Goal: Browse casually

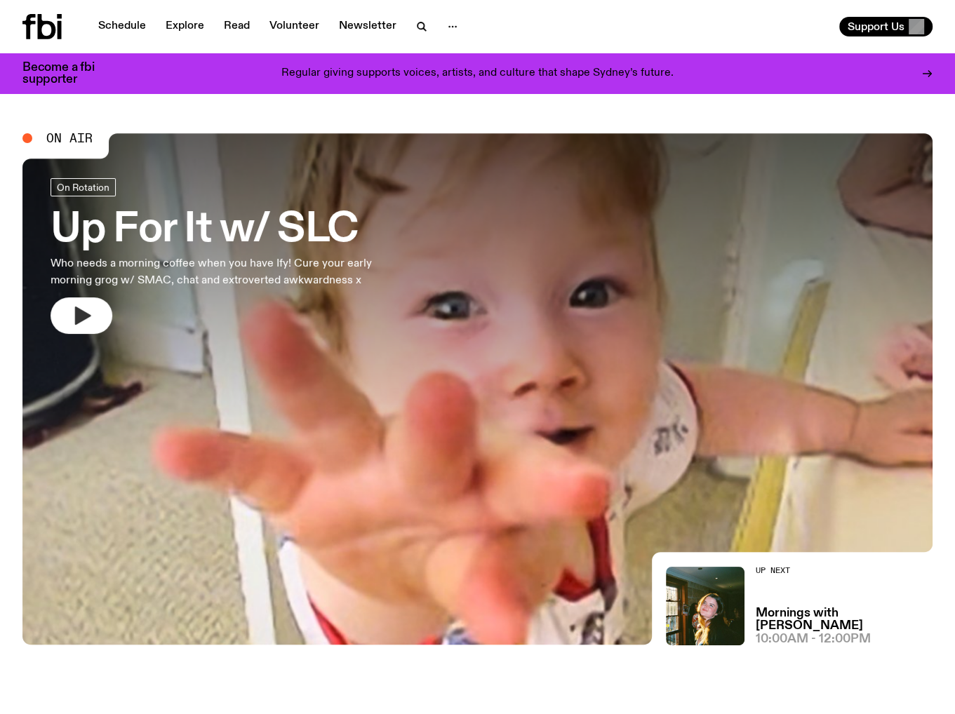
click at [80, 318] on icon "button" at bounding box center [83, 316] width 16 height 18
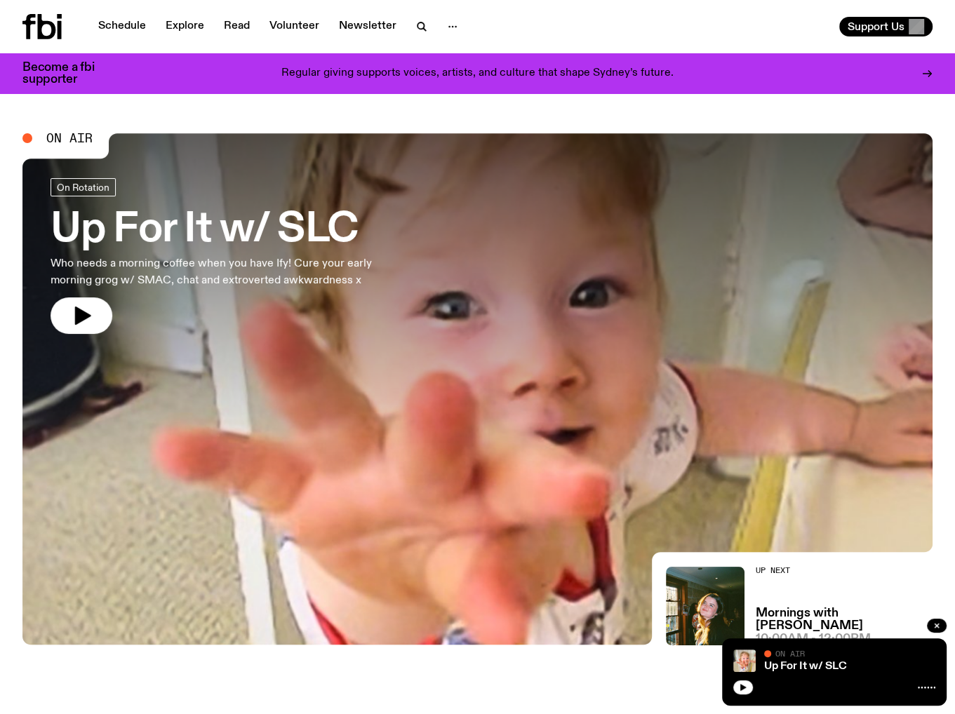
click at [81, 323] on icon "button" at bounding box center [81, 315] width 22 height 22
